Goal: Find specific page/section: Find specific page/section

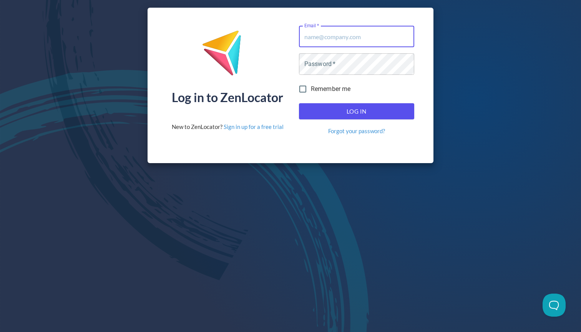
type input "[EMAIL_ADDRESS][DOMAIN_NAME]"
click at [356, 111] on button "Log In" at bounding box center [356, 111] width 115 height 16
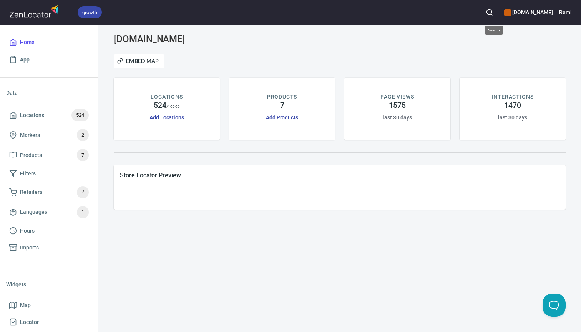
click at [493, 13] on icon "button" at bounding box center [489, 12] width 8 height 8
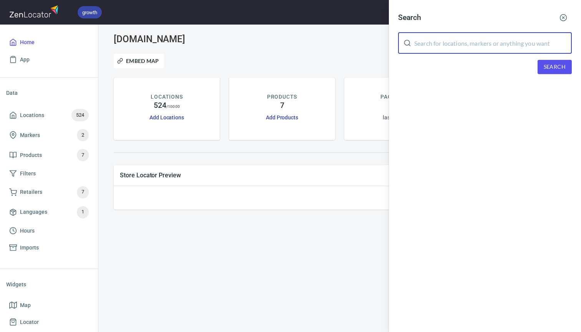
click at [470, 43] on input "text" at bounding box center [492, 43] width 157 height 22
type input "specialist"
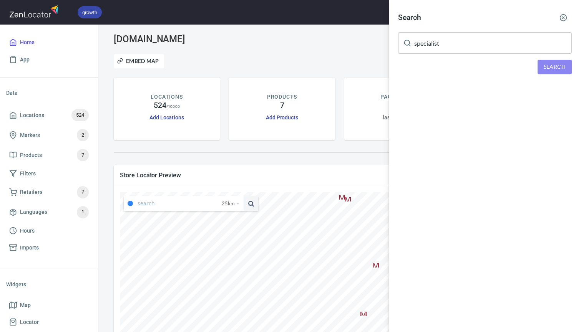
click at [557, 69] on span "Search" at bounding box center [554, 67] width 22 height 10
click at [443, 105] on div "The Specialist Centre Pharmacy, [STREET_ADDRESS]" at bounding box center [485, 106] width 174 height 8
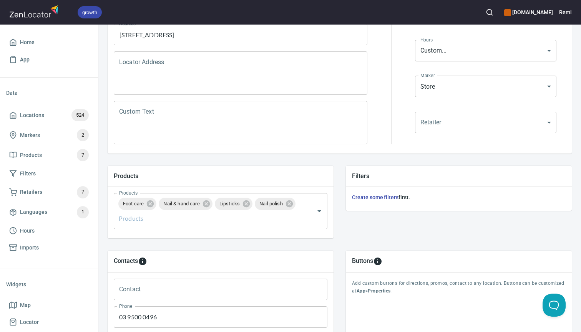
scroll to position [139, 0]
